Goal: Information Seeking & Learning: Check status

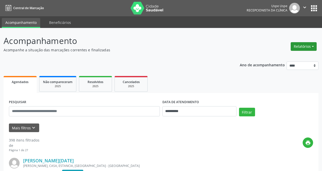
click at [297, 47] on button "Relatórios" at bounding box center [304, 46] width 26 height 9
click at [275, 57] on link "Agendamentos" at bounding box center [289, 57] width 55 height 7
select select "*"
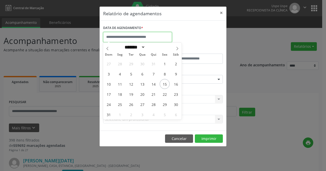
click at [154, 40] on input "text" at bounding box center [137, 37] width 69 height 10
click at [120, 96] on span "18" at bounding box center [120, 94] width 10 height 10
type input "**********"
click at [120, 96] on span "18" at bounding box center [120, 94] width 10 height 10
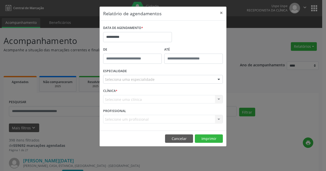
click at [141, 84] on div "ESPECIALIDADE Seleciona uma especialidade Todas as especialidades Alergologia A…" at bounding box center [163, 77] width 122 height 20
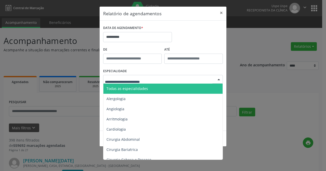
click at [144, 87] on span "Todas as especialidades" at bounding box center [126, 88] width 41 height 5
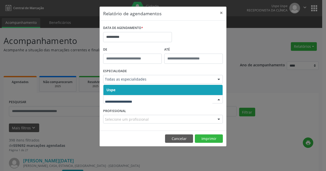
click at [139, 103] on div at bounding box center [163, 99] width 120 height 9
click at [140, 95] on div at bounding box center [163, 99] width 120 height 9
click at [141, 90] on span "Uspe" at bounding box center [162, 90] width 119 height 10
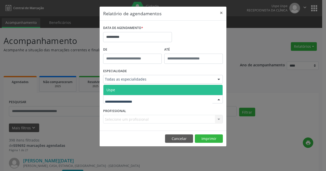
click at [142, 94] on span "Uspe" at bounding box center [162, 90] width 119 height 10
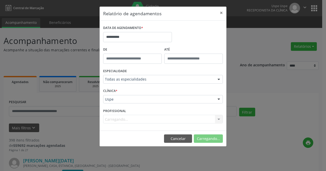
click at [139, 121] on div "Carregando... Nenhum resultado encontrado para: " " Não há nenhuma opção para s…" at bounding box center [163, 119] width 120 height 9
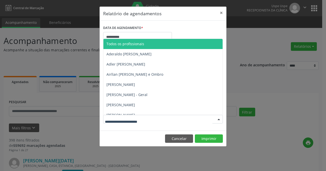
click at [149, 41] on span "Todos os profissionais" at bounding box center [173, 44] width 141 height 10
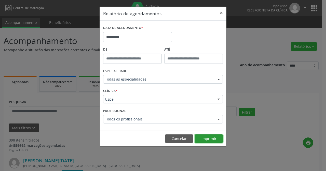
click at [204, 139] on button "Imprimir" at bounding box center [209, 139] width 28 height 9
